Goal: Task Accomplishment & Management: Use online tool/utility

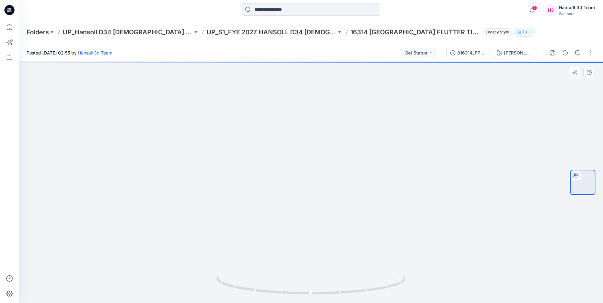
click at [589, 118] on div at bounding box center [582, 183] width 25 height 158
click at [425, 53] on button "Set Status" at bounding box center [418, 53] width 35 height 10
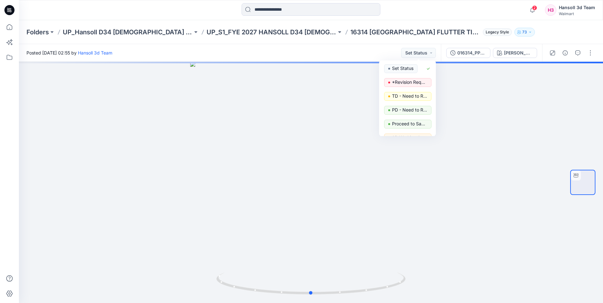
drag, startPoint x: 497, startPoint y: 81, endPoint x: 480, endPoint y: 37, distance: 47.4
click at [497, 79] on div at bounding box center [311, 182] width 584 height 241
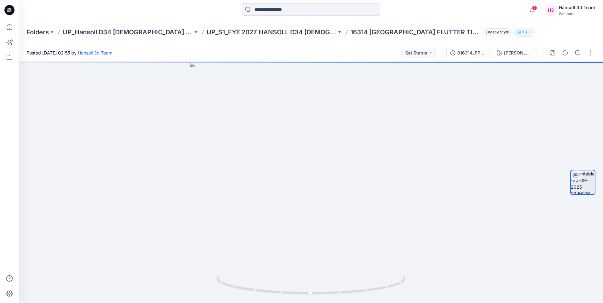
click at [482, 32] on span "Legacy Style" at bounding box center [496, 32] width 29 height 8
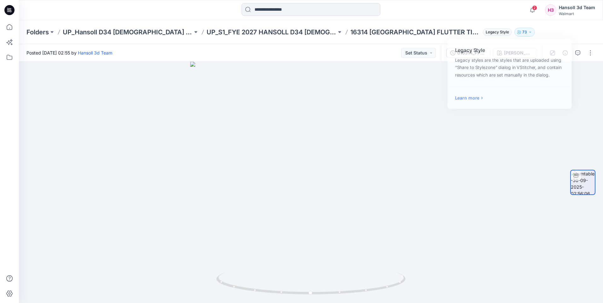
click at [509, 35] on div "Folders UP_Hansoll D34 Ladies Dresses UP_S1_FYE 2027 HANSOLL D34 LADIES DRESSES…" at bounding box center [285, 32] width 519 height 9
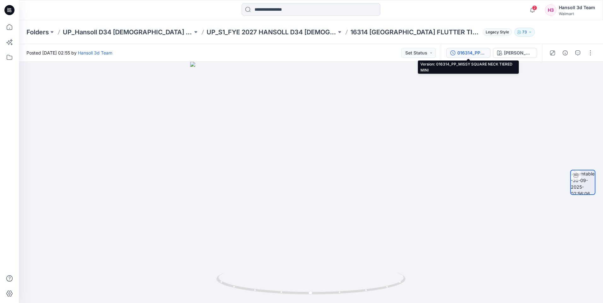
click at [472, 56] on div "016314_PP_MISSY SQUARE NECK TIERED MINI" at bounding box center [471, 52] width 29 height 7
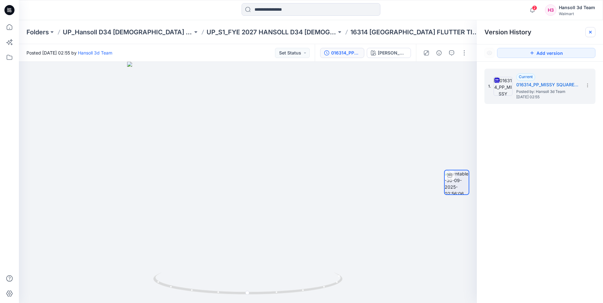
click at [586, 33] on div at bounding box center [590, 32] width 10 height 10
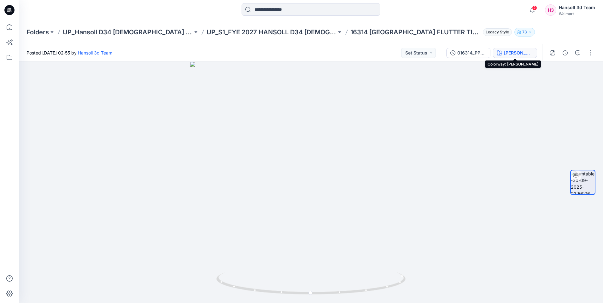
click at [511, 52] on div "[PERSON_NAME]" at bounding box center [518, 52] width 29 height 7
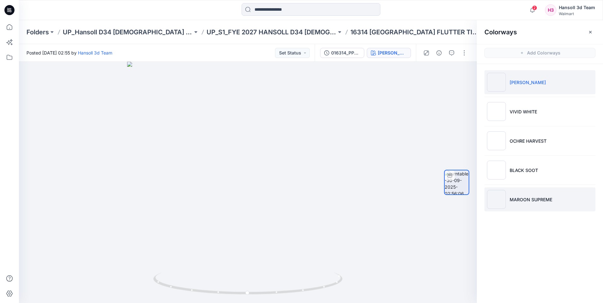
click at [533, 196] on li "MAROON SUPREME" at bounding box center [539, 199] width 111 height 24
